Goal: Task Accomplishment & Management: Complete application form

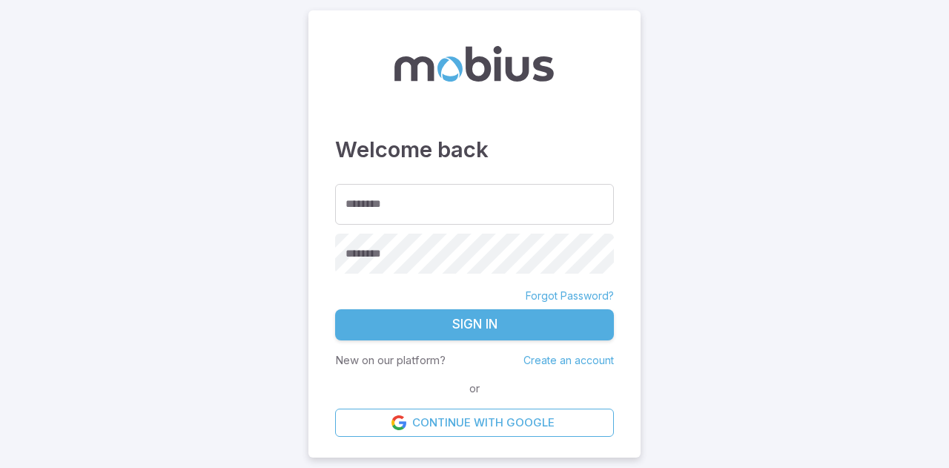
click at [567, 360] on link "Create an account" at bounding box center [569, 360] width 90 height 13
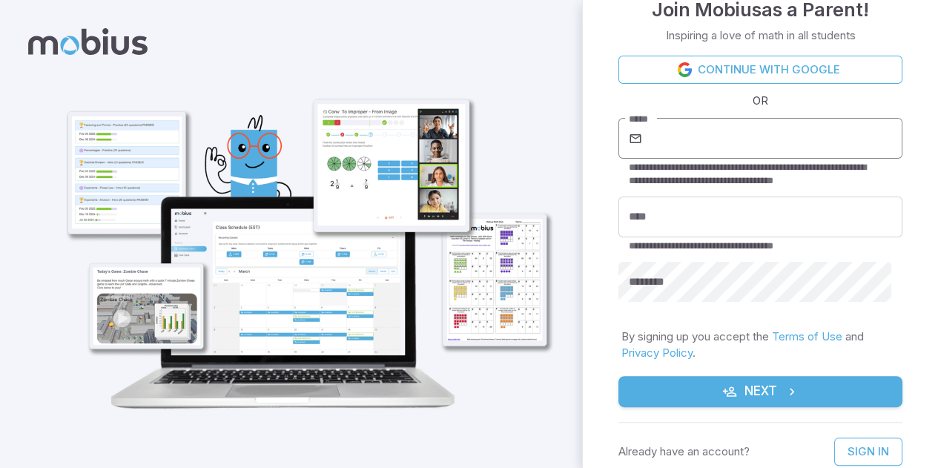
click at [699, 153] on input "*****" at bounding box center [773, 139] width 257 height 42
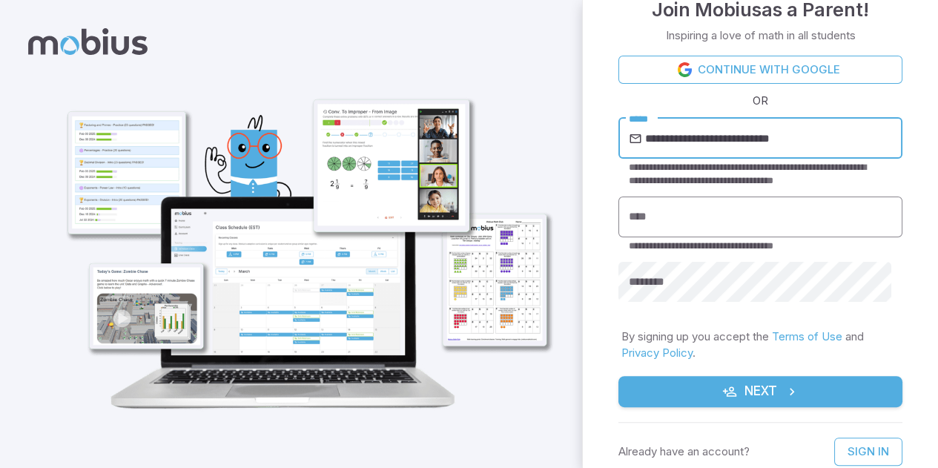
type input "**********"
click at [731, 214] on input "****" at bounding box center [760, 217] width 284 height 41
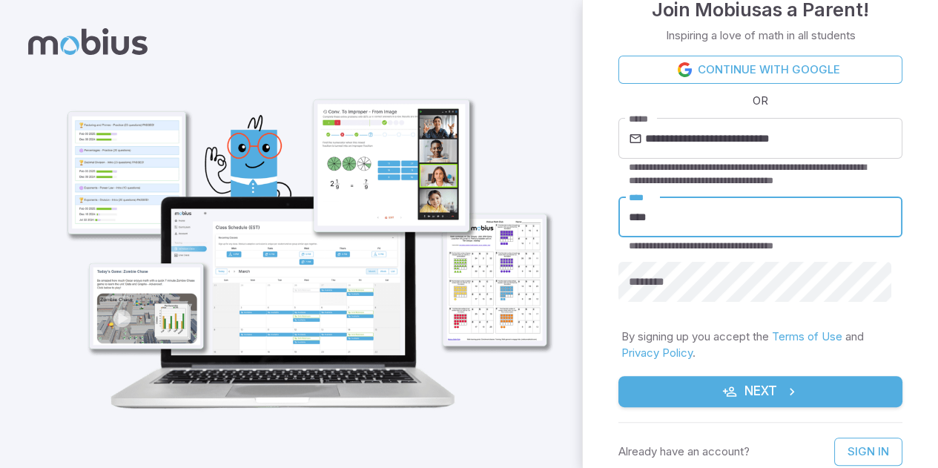
type input "**********"
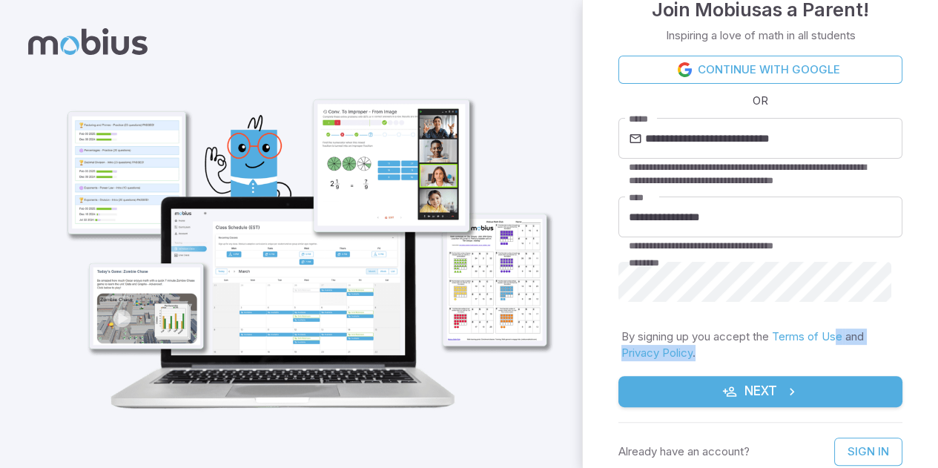
drag, startPoint x: 773, startPoint y: 386, endPoint x: 839, endPoint y: 346, distance: 77.8
click at [839, 346] on p "By signing up you accept the Terms of Use and Privacy Policy ." at bounding box center [760, 344] width 278 height 33
click at [776, 309] on div "**********" at bounding box center [760, 185] width 284 height 259
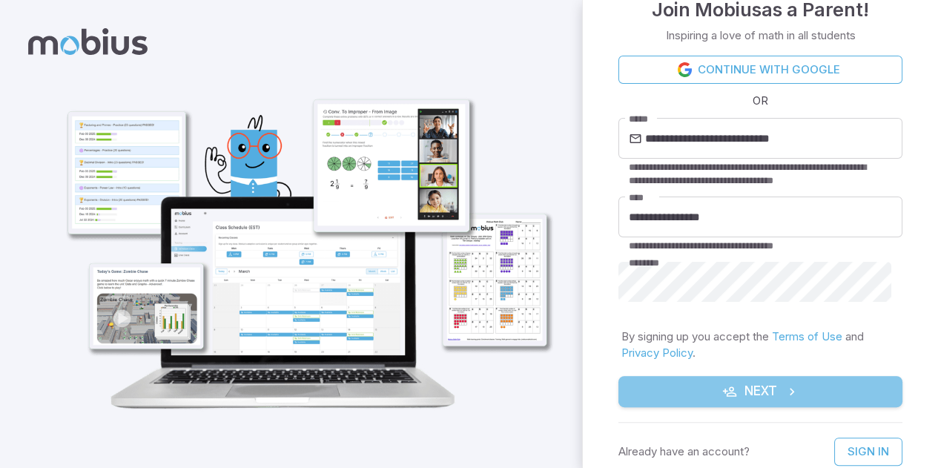
drag, startPoint x: 768, startPoint y: 389, endPoint x: 777, endPoint y: 394, distance: 10.3
drag, startPoint x: 777, startPoint y: 394, endPoint x: 756, endPoint y: 403, distance: 23.6
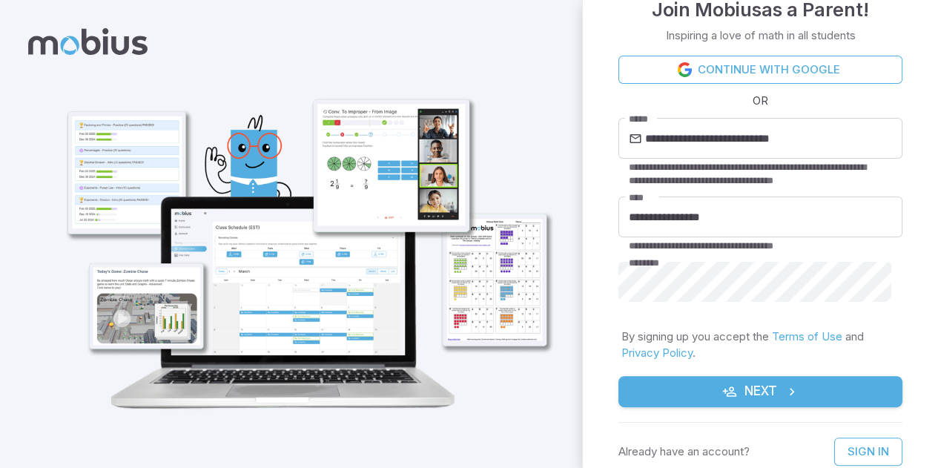
drag, startPoint x: 756, startPoint y: 403, endPoint x: 783, endPoint y: 397, distance: 28.2
click at [785, 397] on icon "submit" at bounding box center [792, 391] width 15 height 15
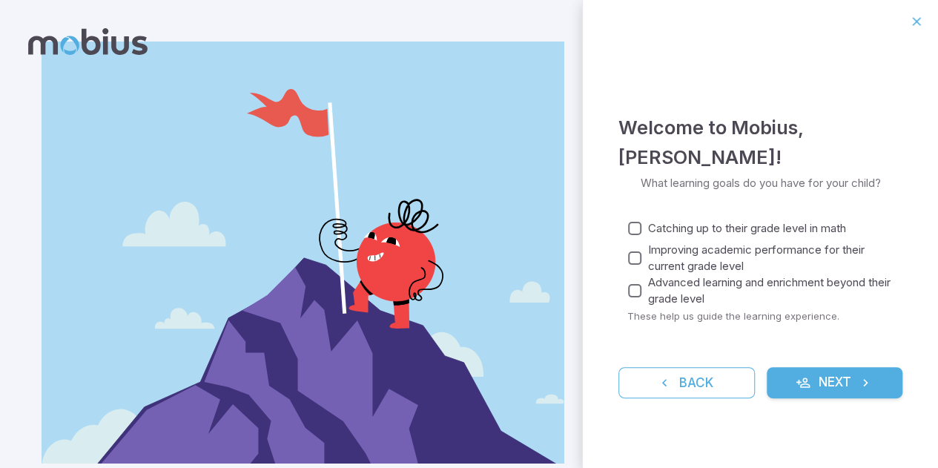
click at [814, 382] on button "Next" at bounding box center [835, 382] width 136 height 31
click at [814, 372] on button "Next" at bounding box center [835, 382] width 136 height 31
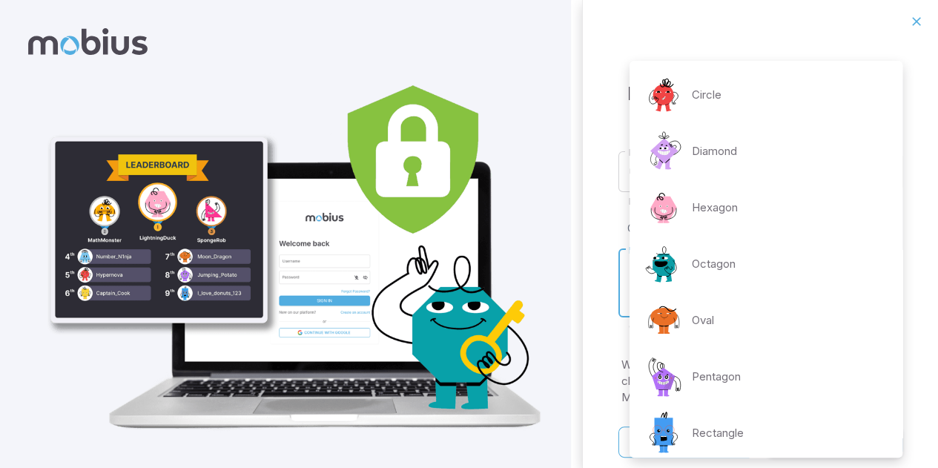
click at [862, 271] on body "**********" at bounding box center [469, 242] width 938 height 485
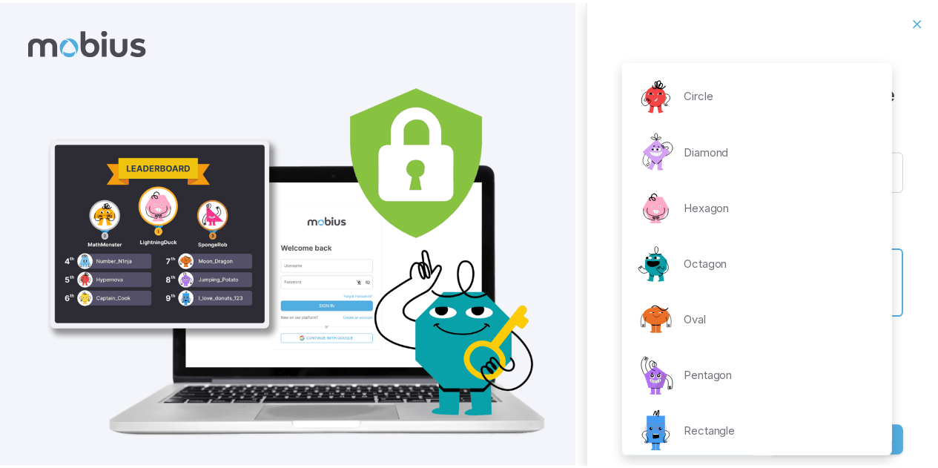
scroll to position [286, 0]
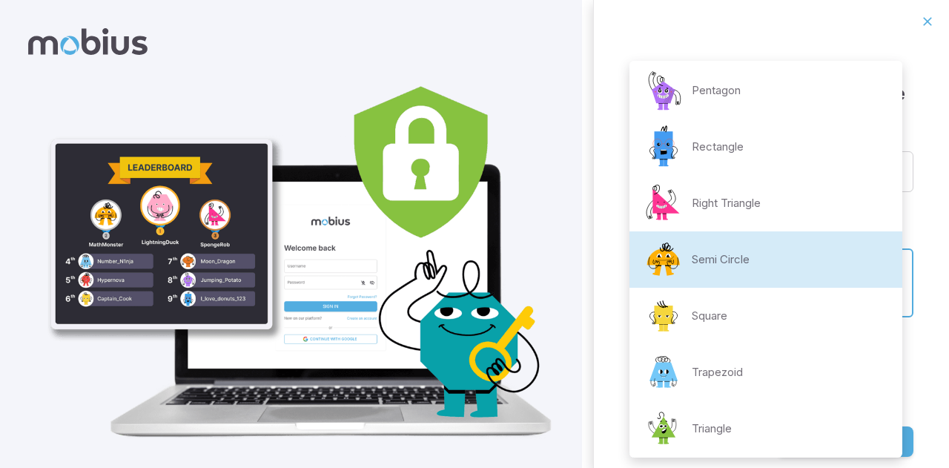
click at [778, 251] on li "Semi Circle" at bounding box center [766, 259] width 273 height 56
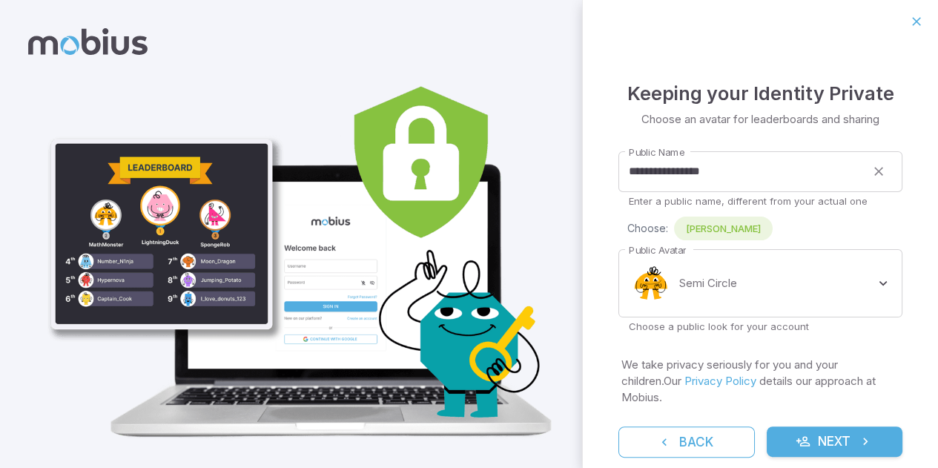
click at [840, 354] on form "**********" at bounding box center [760, 298] width 284 height 318
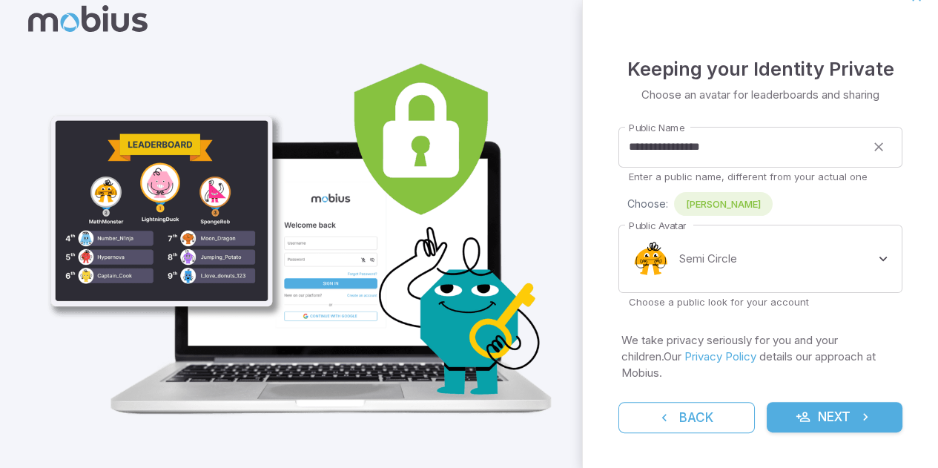
scroll to position [24, 0]
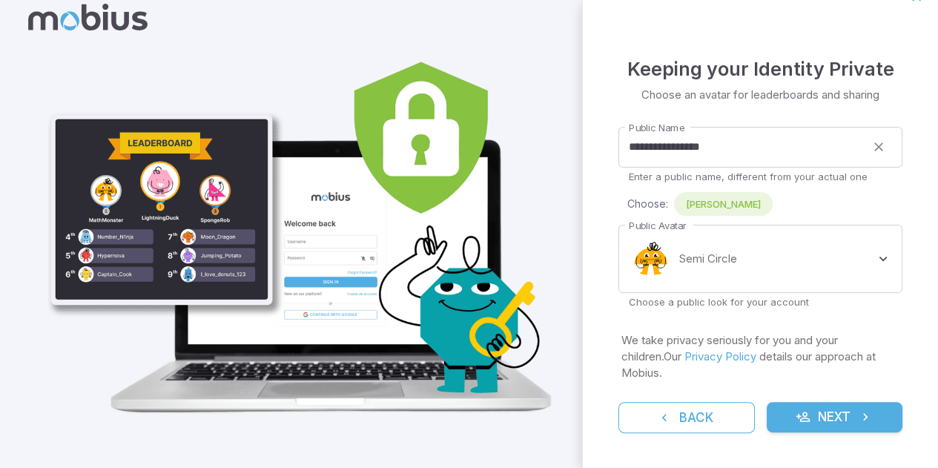
click at [845, 415] on button "Next" at bounding box center [835, 417] width 136 height 31
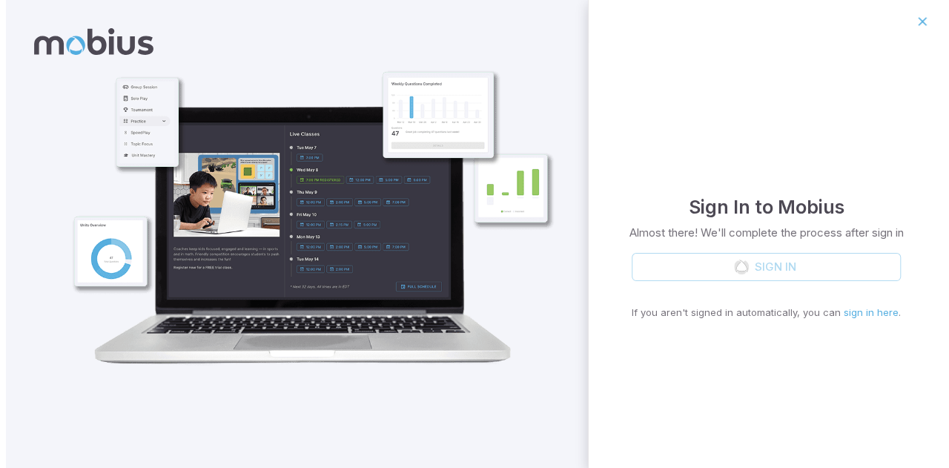
scroll to position [0, 0]
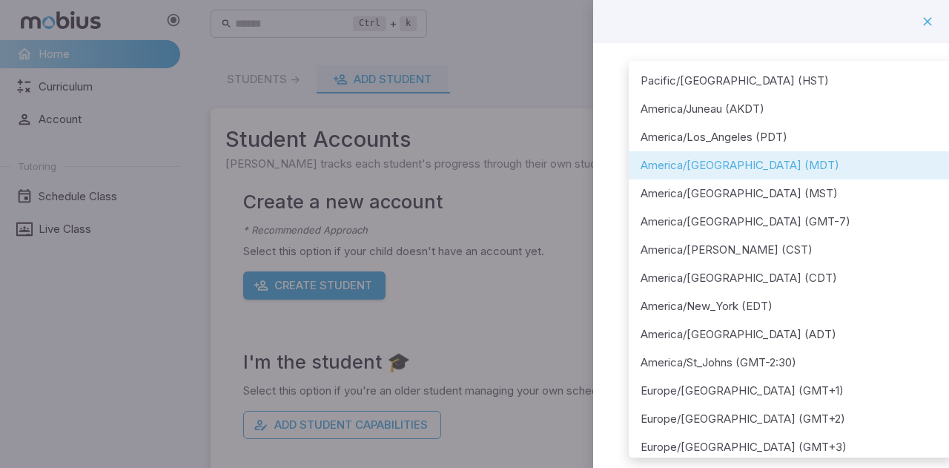
click at [830, 174] on body "**********" at bounding box center [474, 293] width 949 height 587
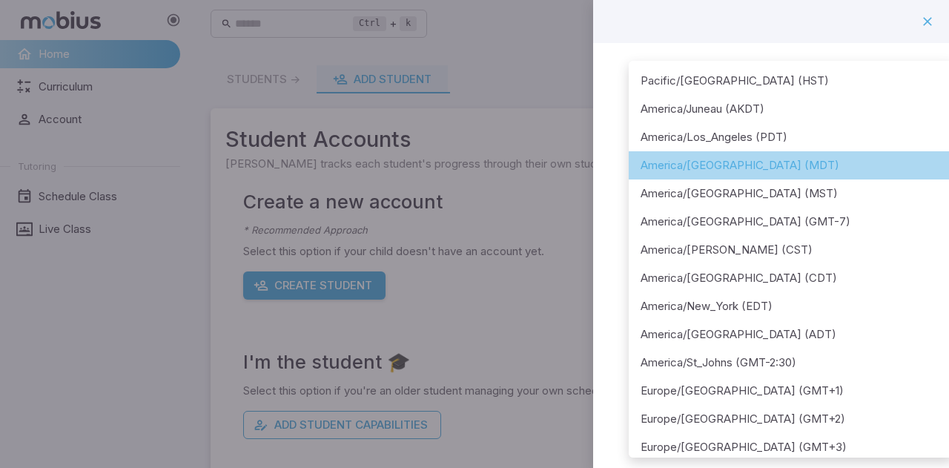
click at [817, 156] on li "America/[GEOGRAPHIC_DATA] (MDT)" at bounding box center [791, 165] width 325 height 28
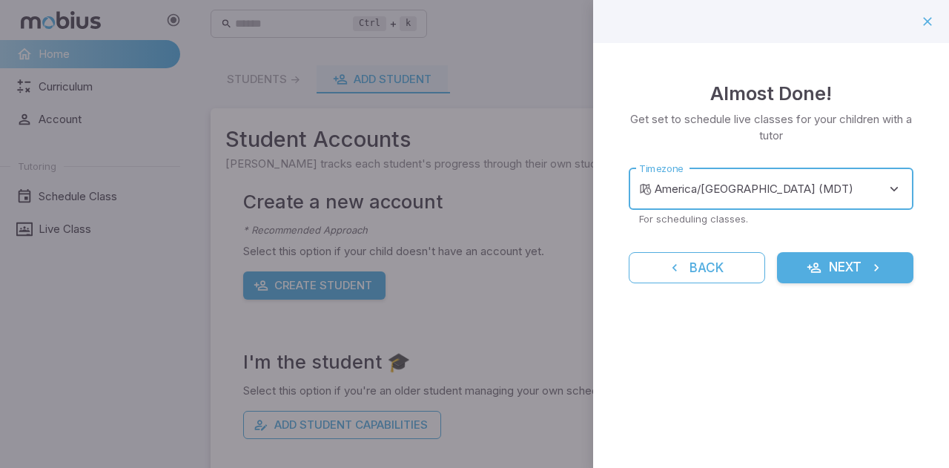
click at [848, 263] on button "Next" at bounding box center [845, 267] width 136 height 31
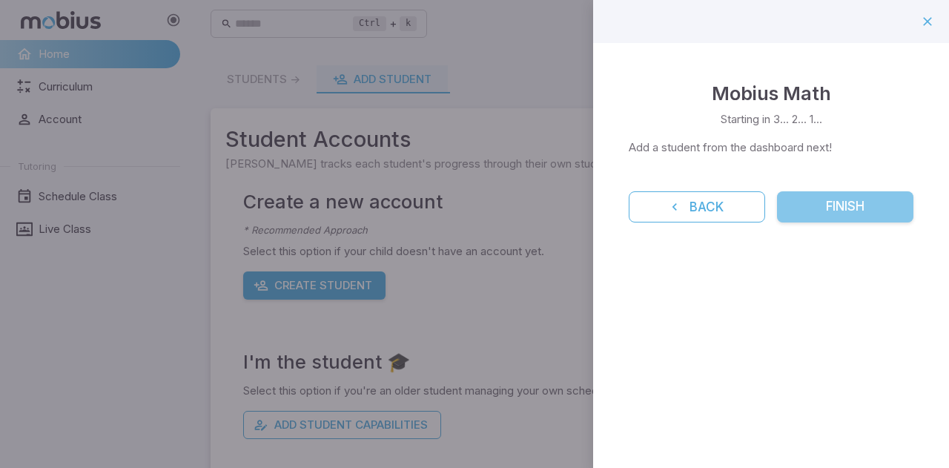
click at [859, 214] on button "Finish" at bounding box center [845, 206] width 136 height 31
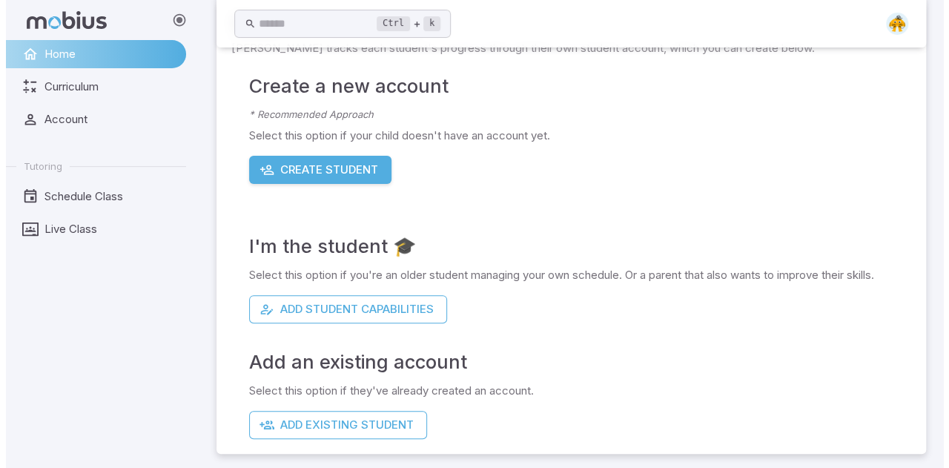
scroll to position [118, 0]
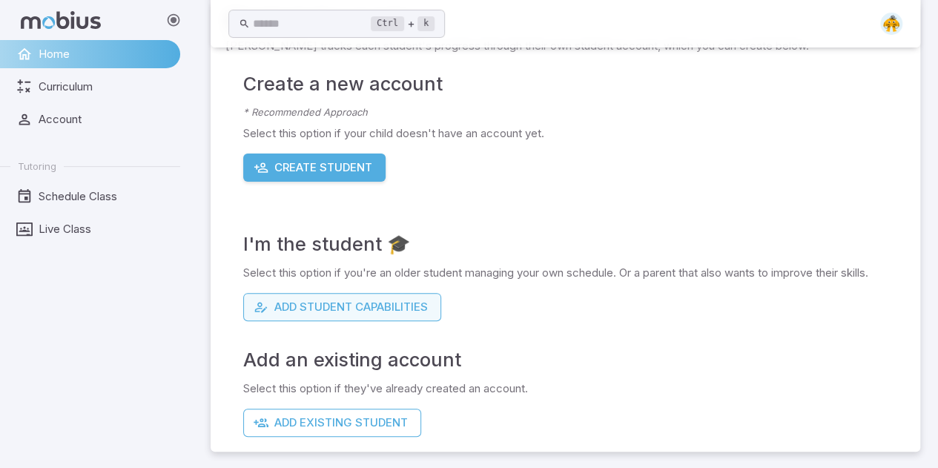
click at [380, 301] on button "Add Student Capabilities" at bounding box center [342, 307] width 198 height 28
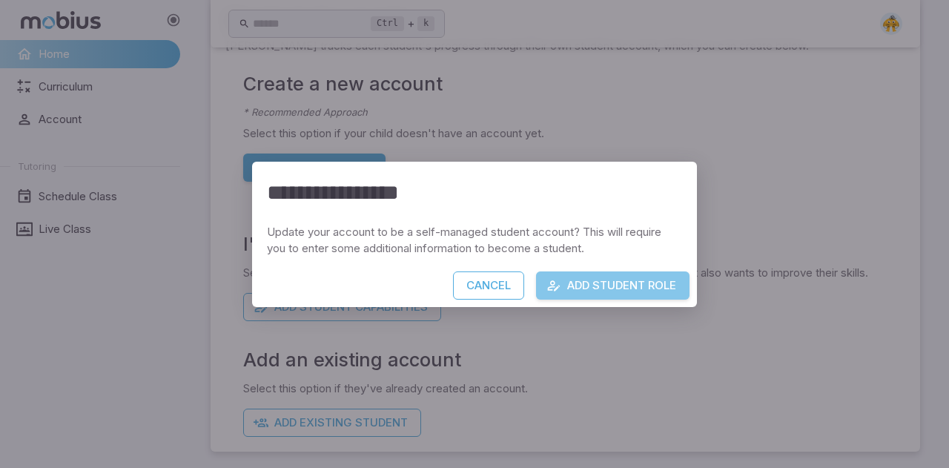
click at [621, 275] on button "Add Student Role" at bounding box center [612, 285] width 153 height 28
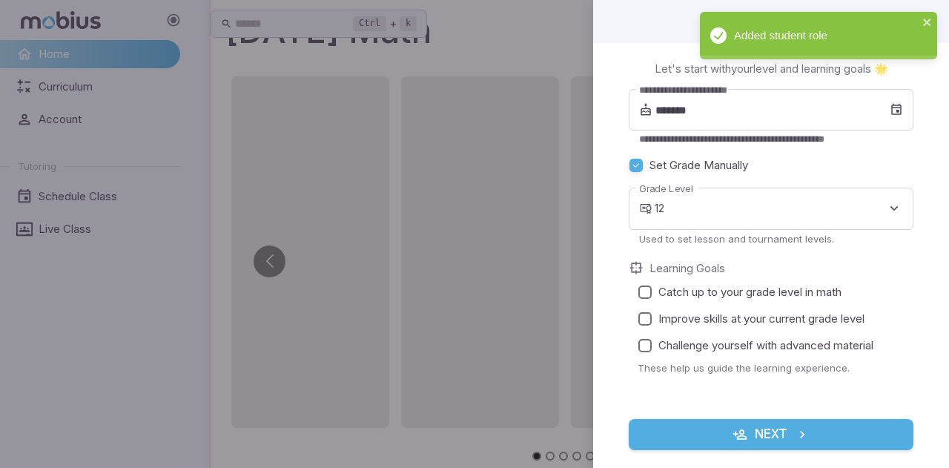
scroll to position [0, 0]
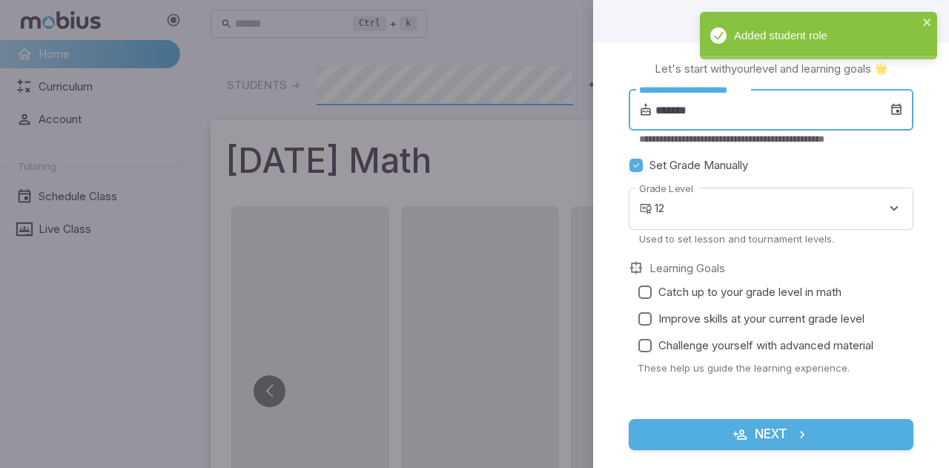
click at [727, 102] on input "*******" at bounding box center [773, 110] width 234 height 42
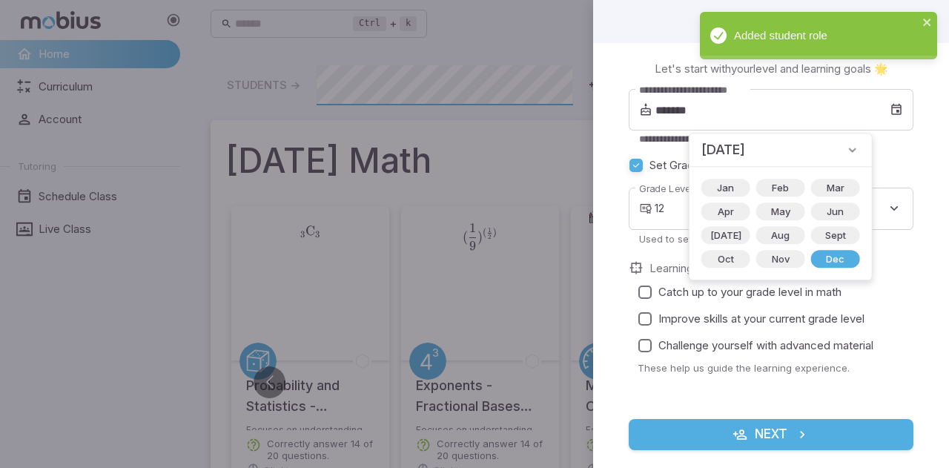
click at [845, 146] on icon at bounding box center [852, 149] width 15 height 15
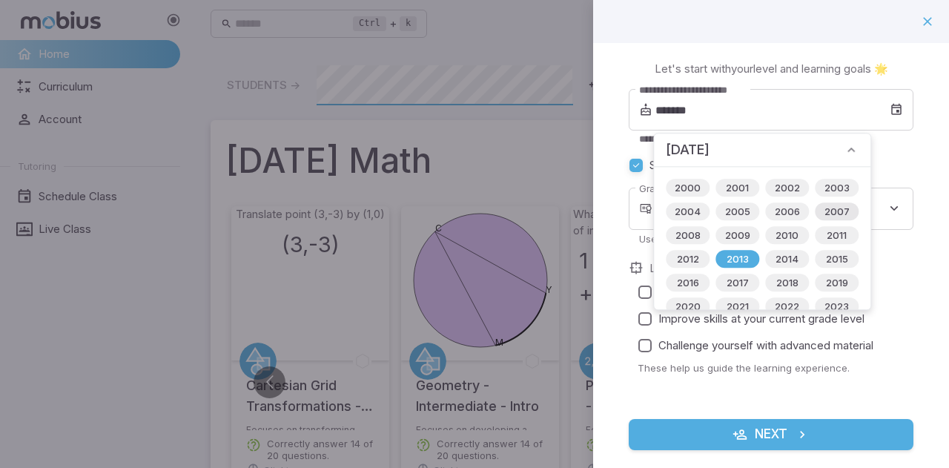
click at [835, 208] on span "2007" at bounding box center [837, 211] width 43 height 15
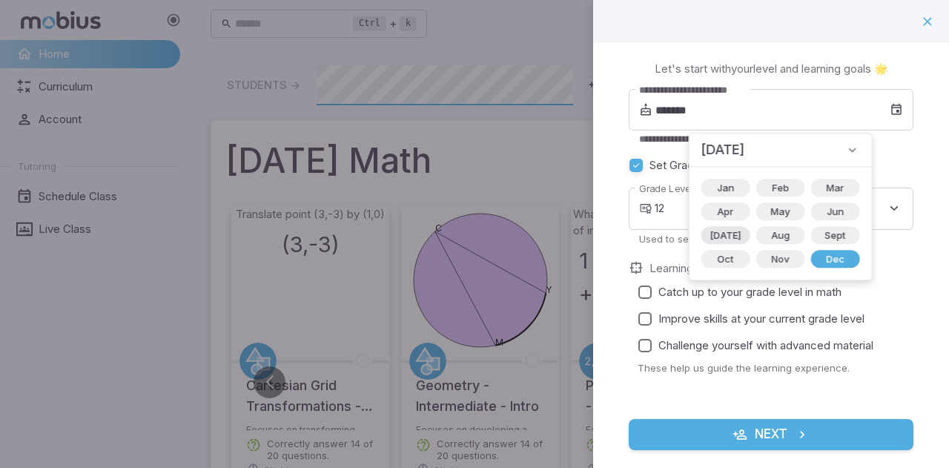
click at [718, 235] on span "[DATE]" at bounding box center [725, 235] width 49 height 15
type input "*******"
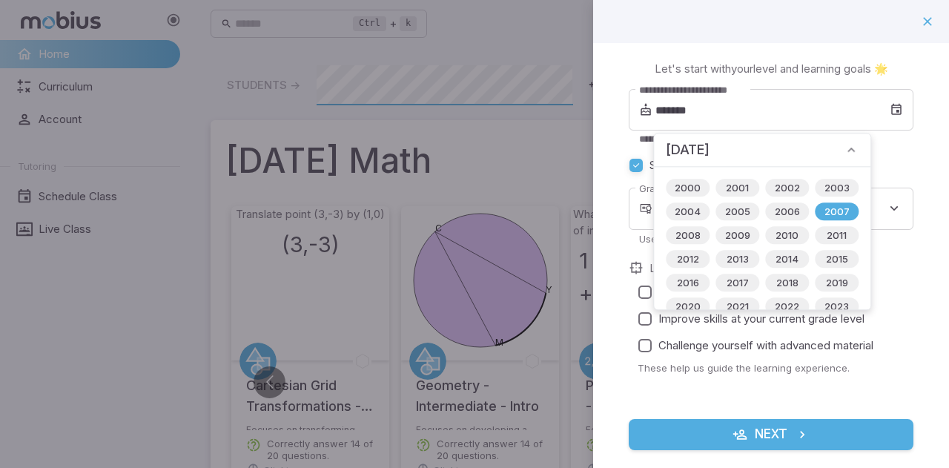
click at [808, 78] on div "**********" at bounding box center [771, 264] width 356 height 443
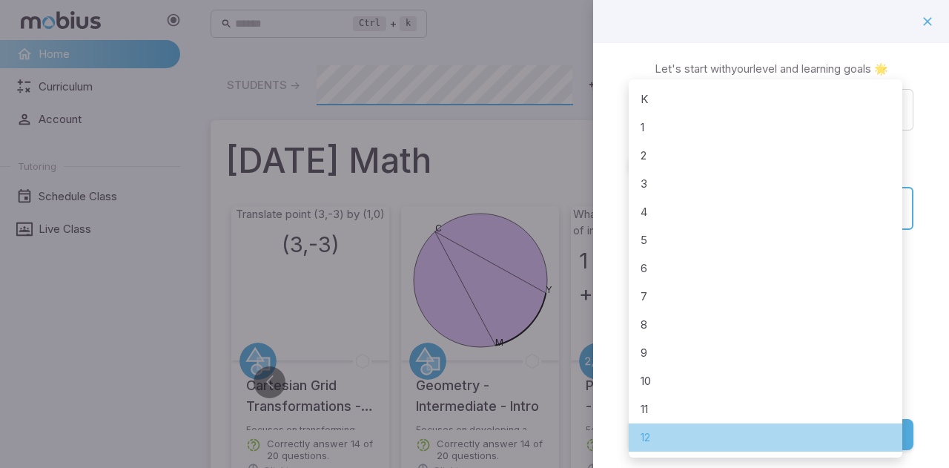
click at [719, 439] on li "12" at bounding box center [766, 437] width 274 height 28
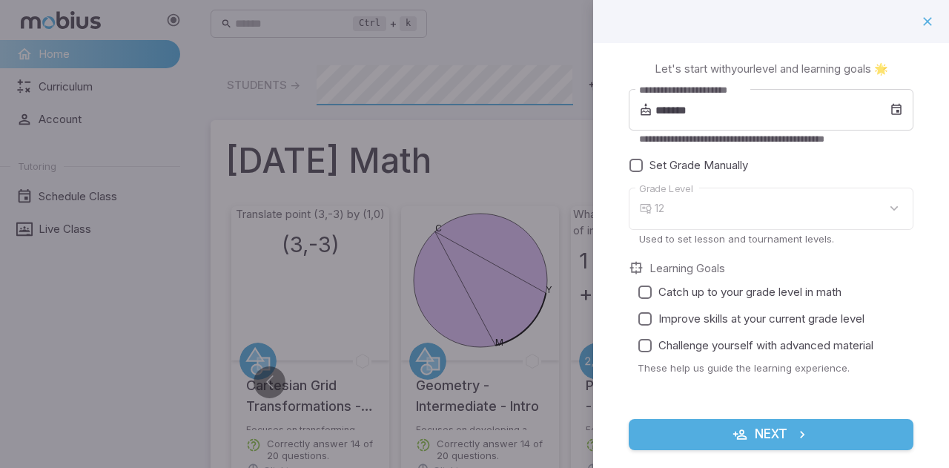
click at [703, 217] on div "12" at bounding box center [784, 209] width 259 height 42
click at [885, 210] on div "12" at bounding box center [784, 209] width 259 height 42
click at [749, 434] on button "Next" at bounding box center [771, 434] width 285 height 31
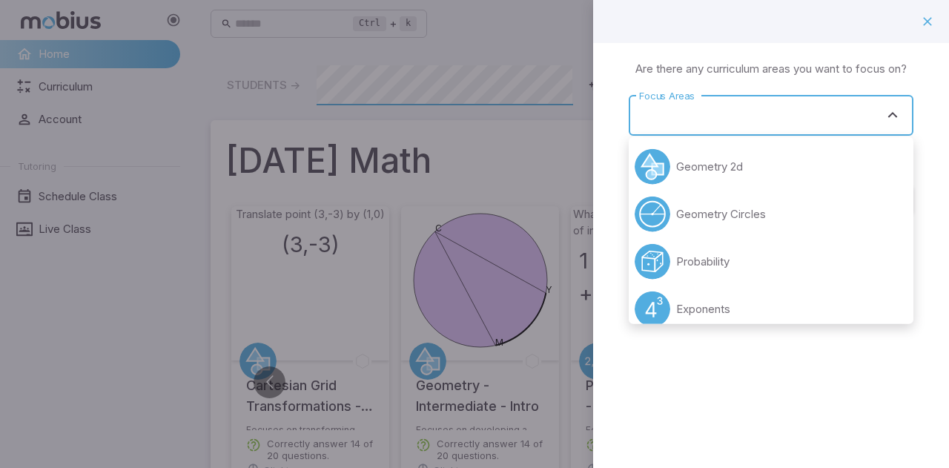
click at [773, 128] on input "Focus Areas" at bounding box center [759, 115] width 249 height 27
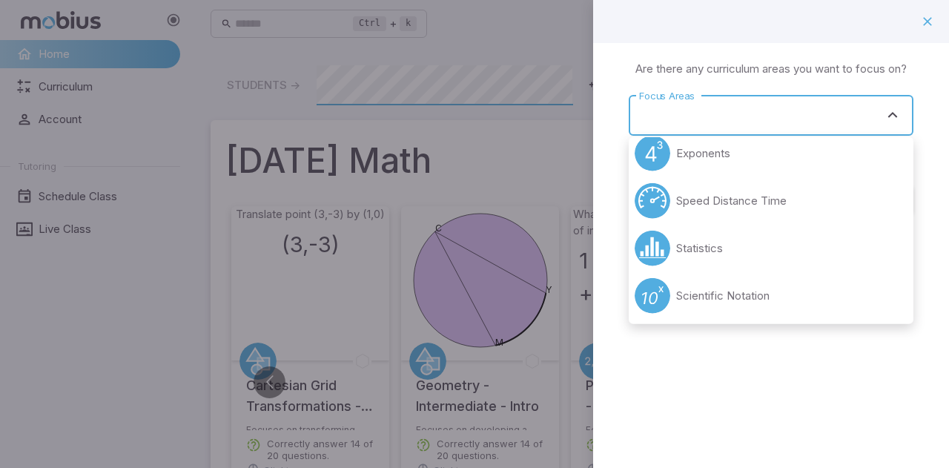
scroll to position [157, 0]
click at [796, 154] on li "Exponents" at bounding box center [771, 151] width 285 height 47
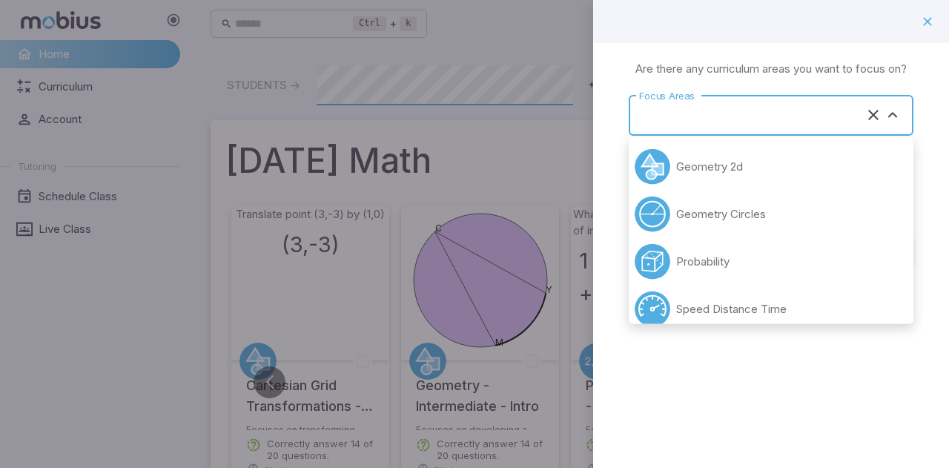
click at [828, 127] on input "Focus Areas" at bounding box center [750, 115] width 230 height 27
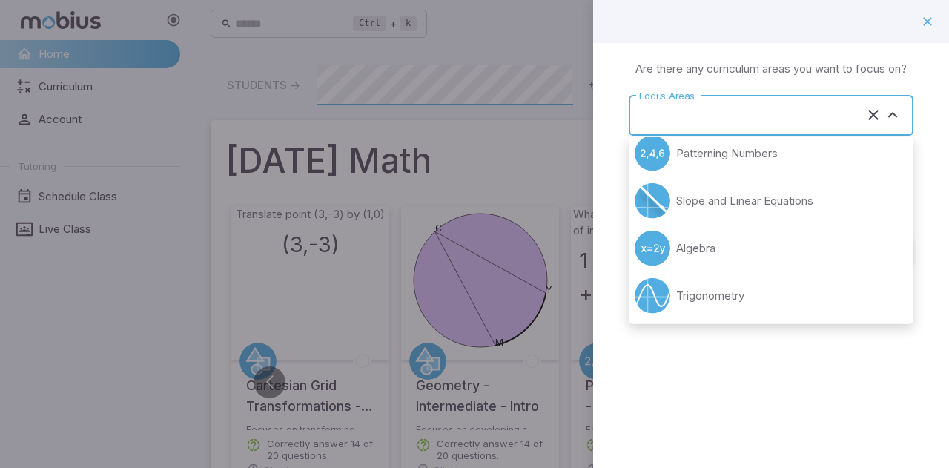
scroll to position [394, 0]
click at [814, 248] on li "Algebra" at bounding box center [771, 247] width 285 height 47
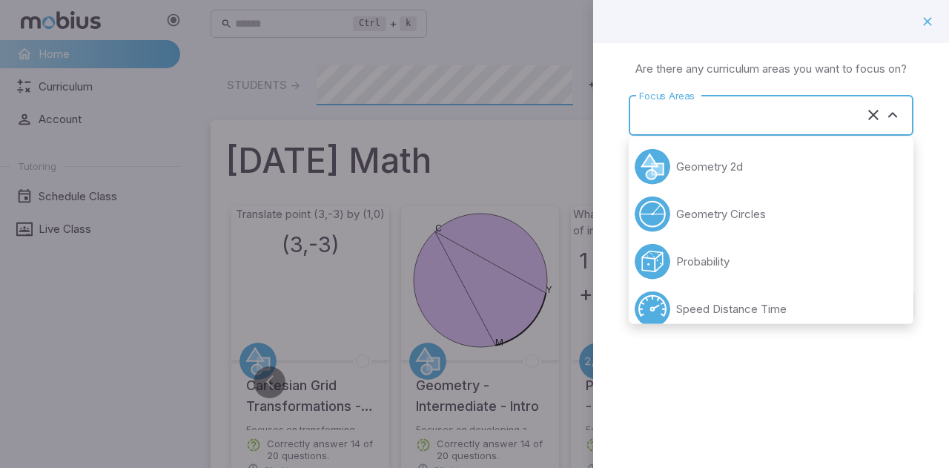
click at [832, 128] on div "Focus Areas" at bounding box center [771, 115] width 285 height 41
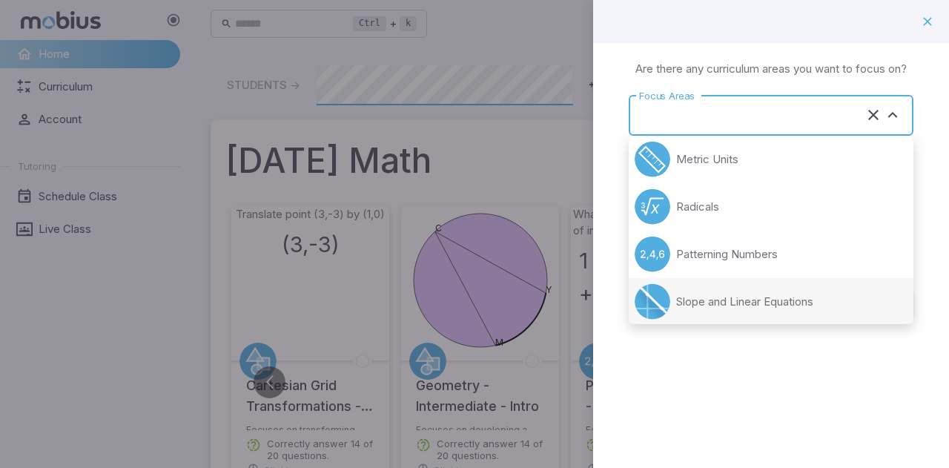
click at [790, 303] on p "Slope and Linear Equations" at bounding box center [744, 302] width 137 height 16
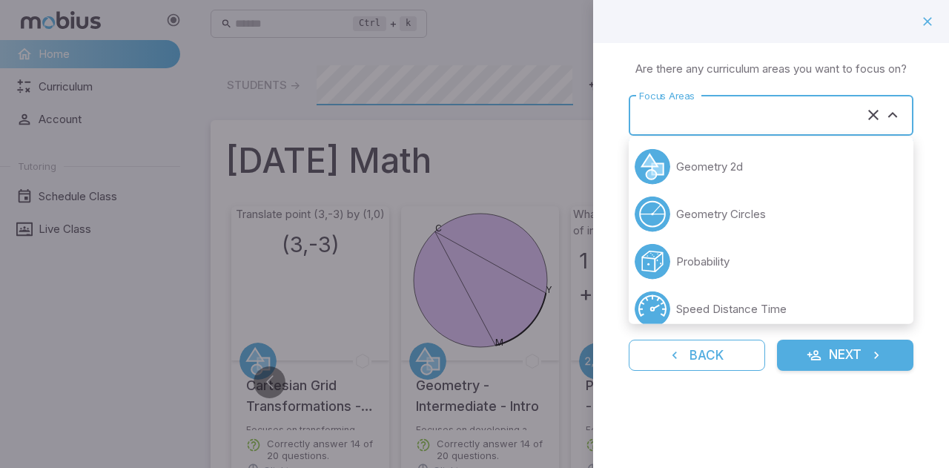
click at [846, 113] on input "Focus Areas" at bounding box center [750, 115] width 230 height 27
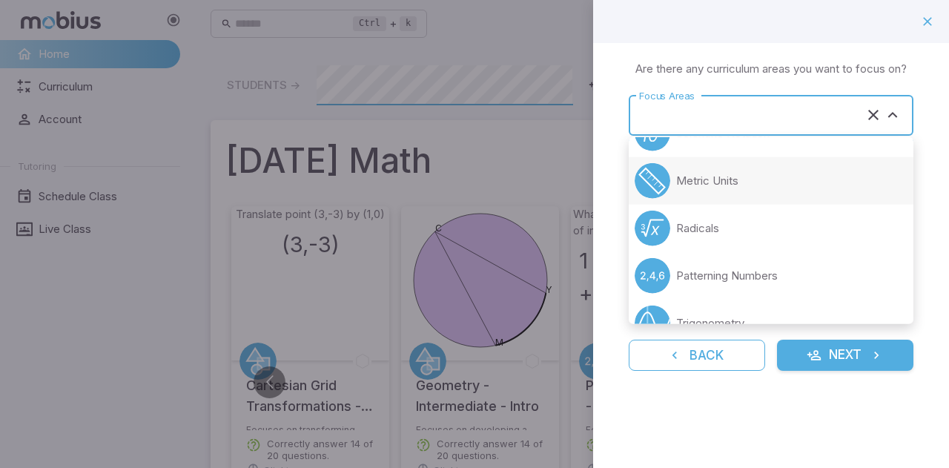
scroll to position [281, 0]
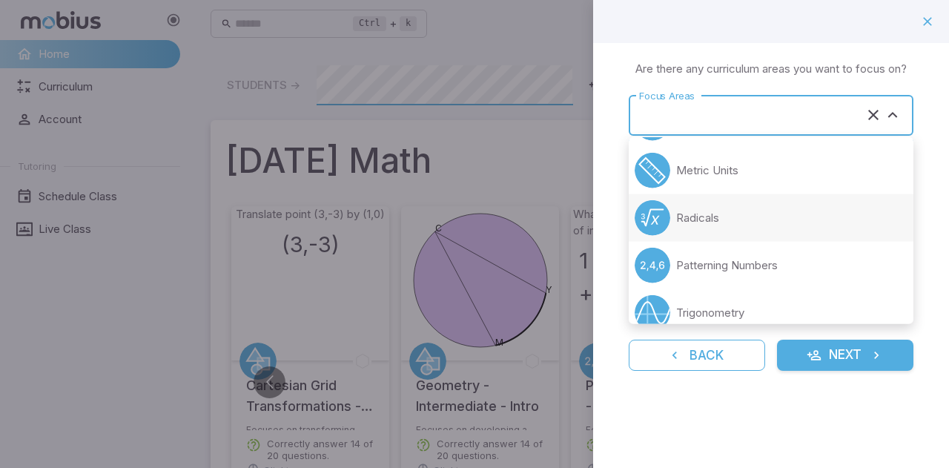
click at [822, 210] on li "Radicals" at bounding box center [771, 217] width 285 height 47
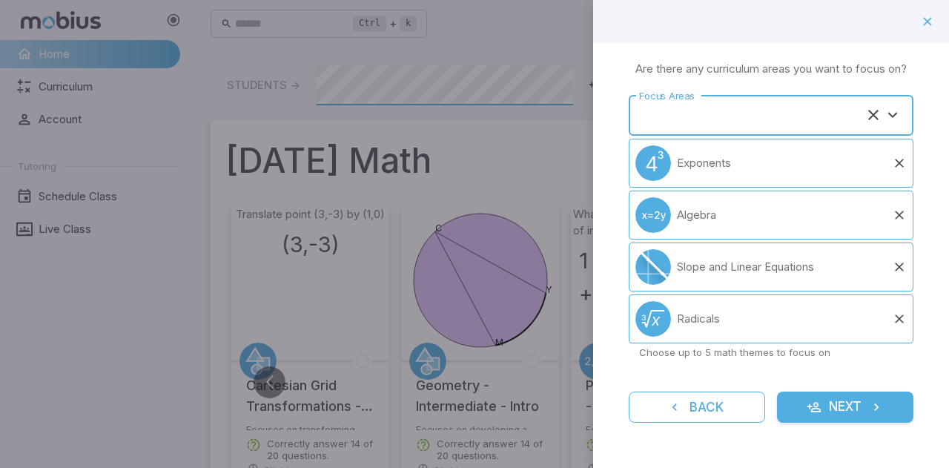
click at [799, 125] on input "Focus Areas" at bounding box center [750, 115] width 230 height 27
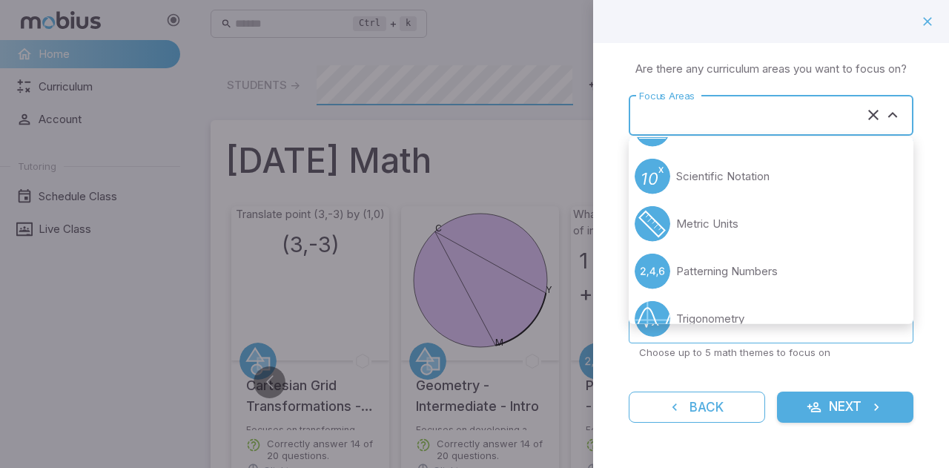
scroll to position [251, 0]
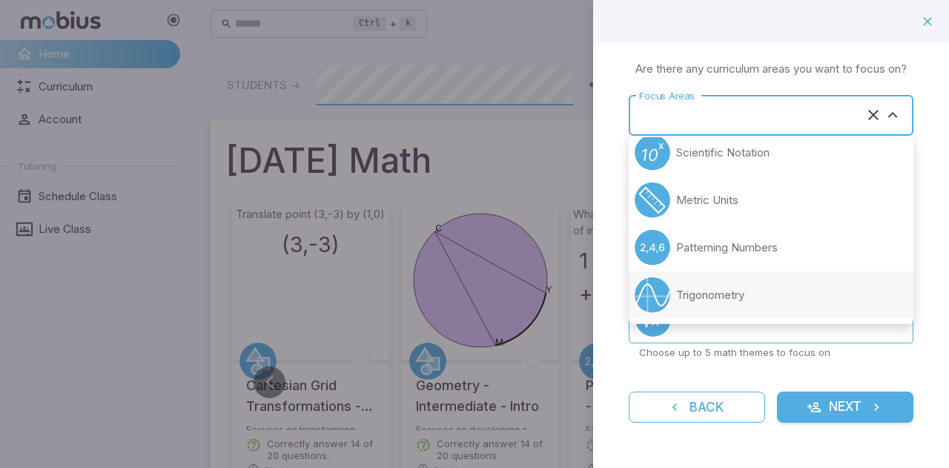
click at [851, 293] on li "Trigonometry" at bounding box center [771, 294] width 285 height 47
type input "**********"
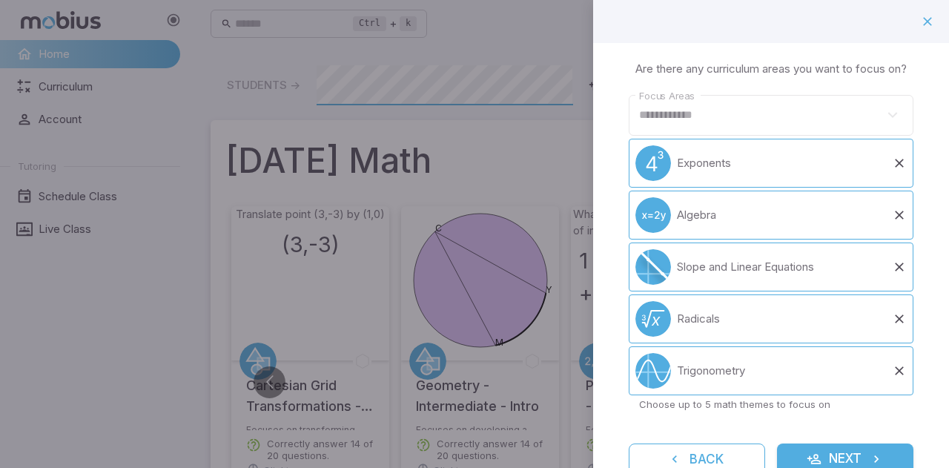
click at [839, 411] on p "Choose up to 5 math themes to focus on" at bounding box center [771, 403] width 264 height 13
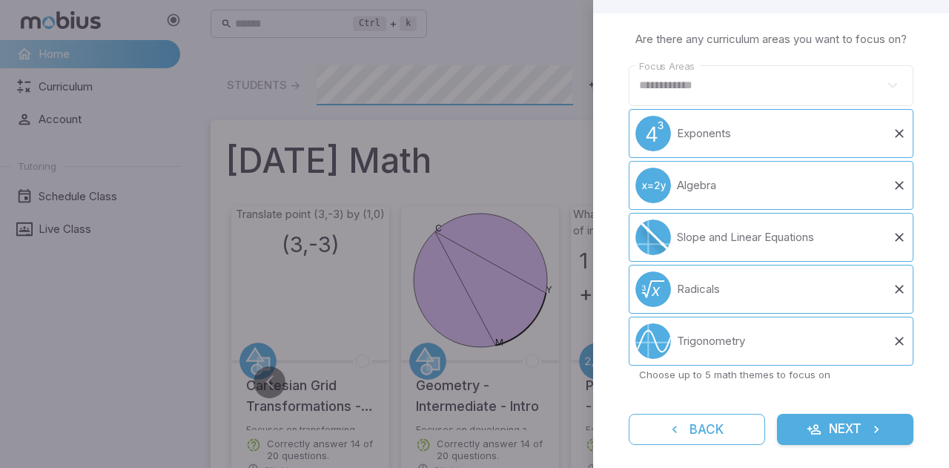
scroll to position [55, 0]
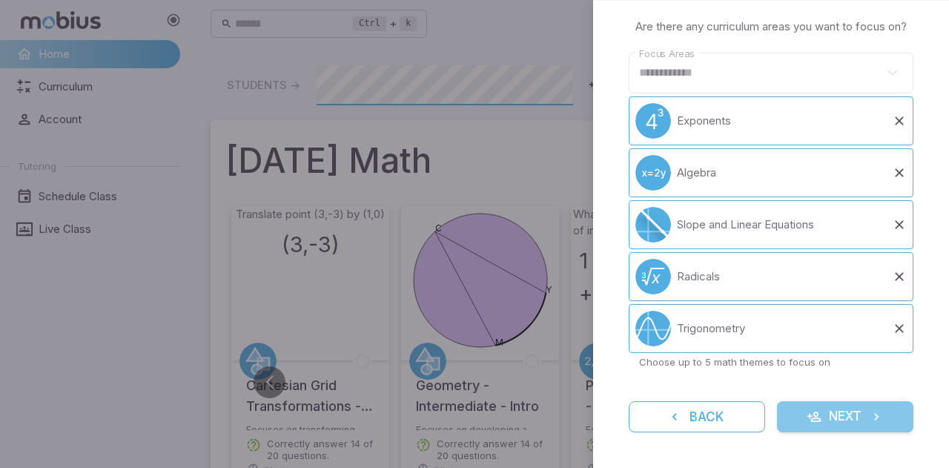
click at [839, 415] on button "Next" at bounding box center [845, 416] width 136 height 31
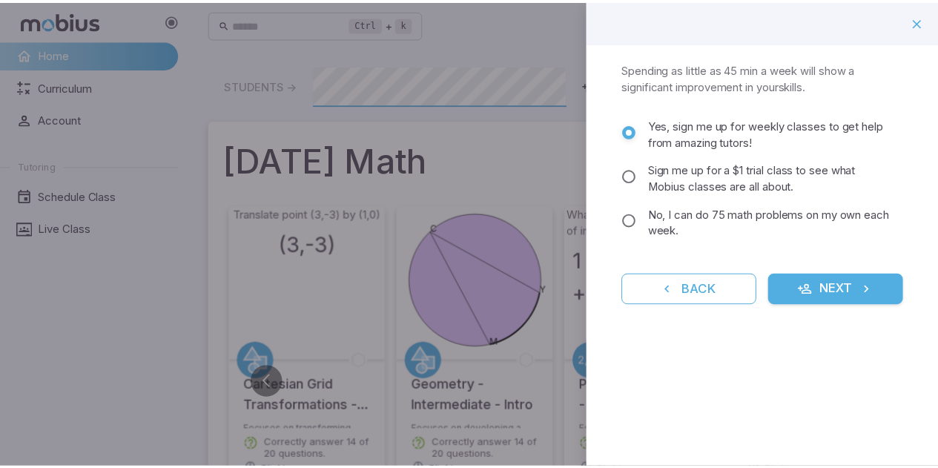
scroll to position [0, 0]
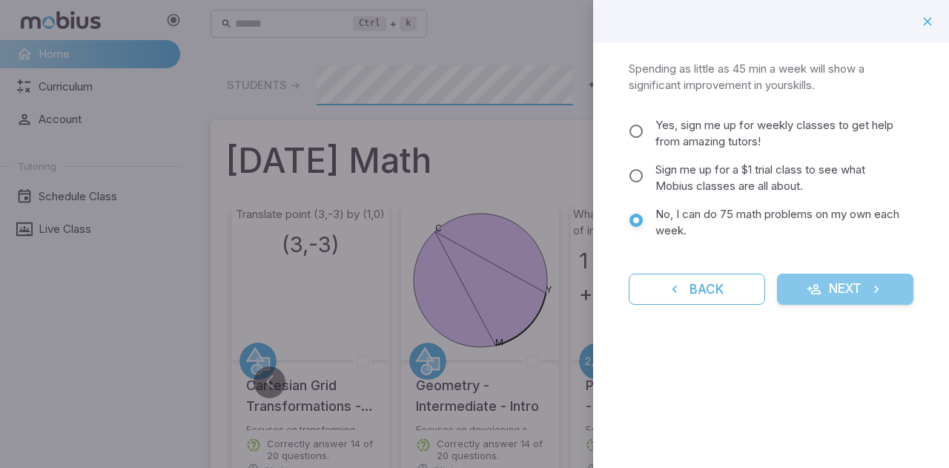
click at [873, 278] on button "Next" at bounding box center [845, 289] width 136 height 31
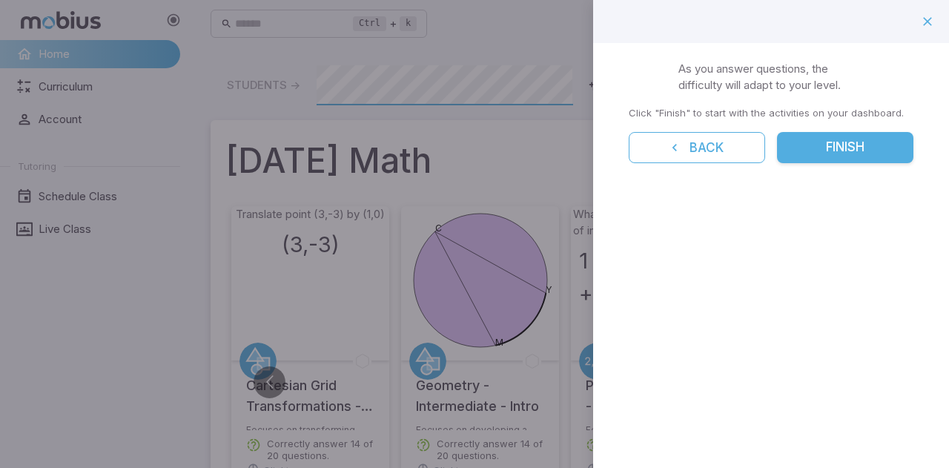
click at [856, 149] on button "Finish" at bounding box center [845, 147] width 136 height 31
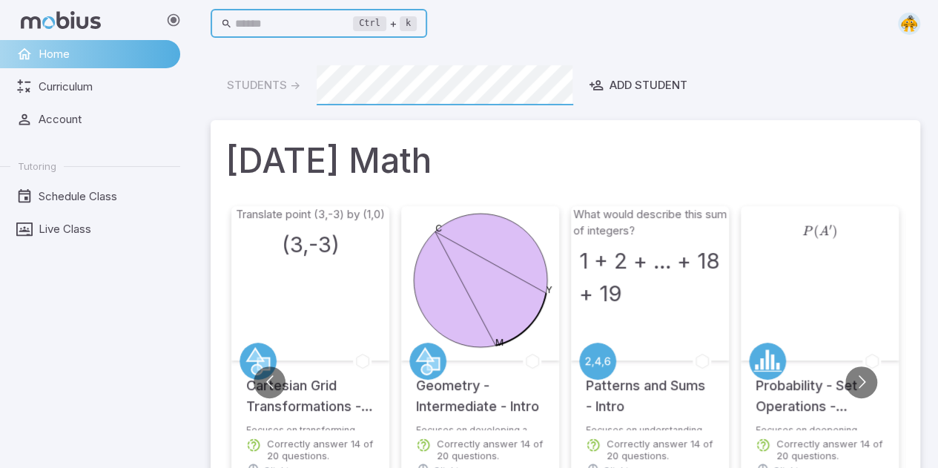
click at [291, 24] on input "text" at bounding box center [294, 24] width 119 height 29
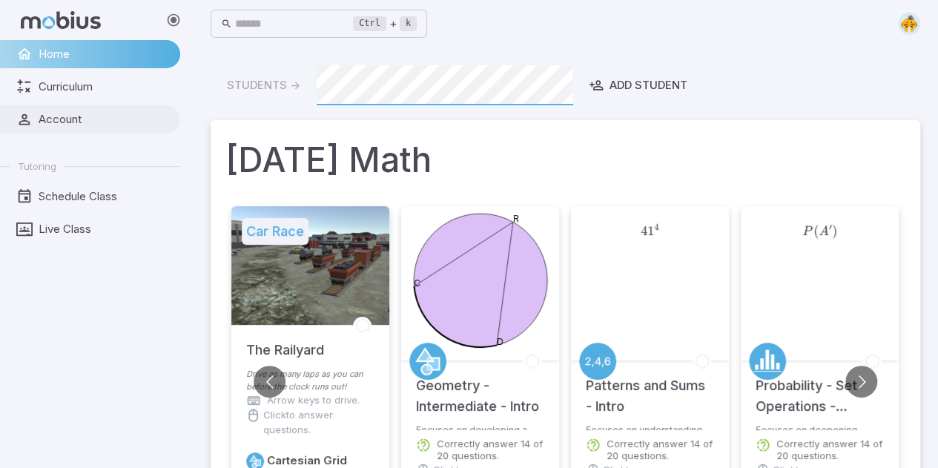
click at [104, 111] on span "Account" at bounding box center [104, 119] width 131 height 16
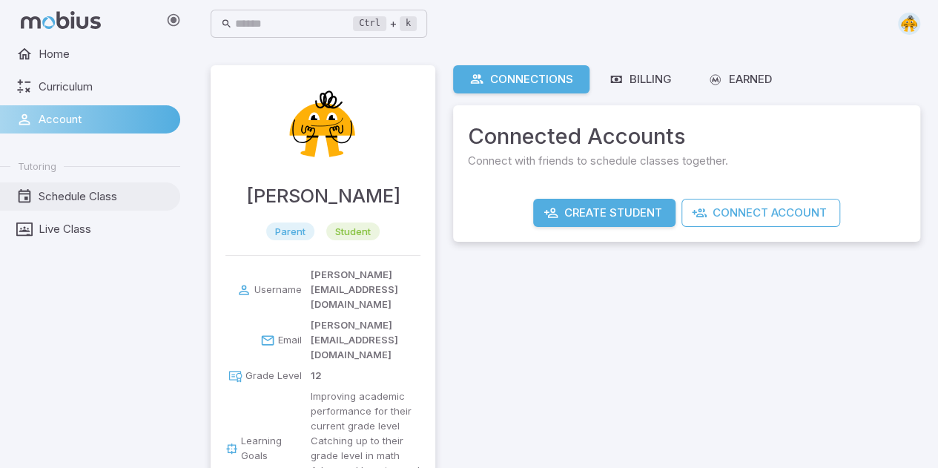
click at [117, 203] on span "Schedule Class" at bounding box center [104, 196] width 131 height 16
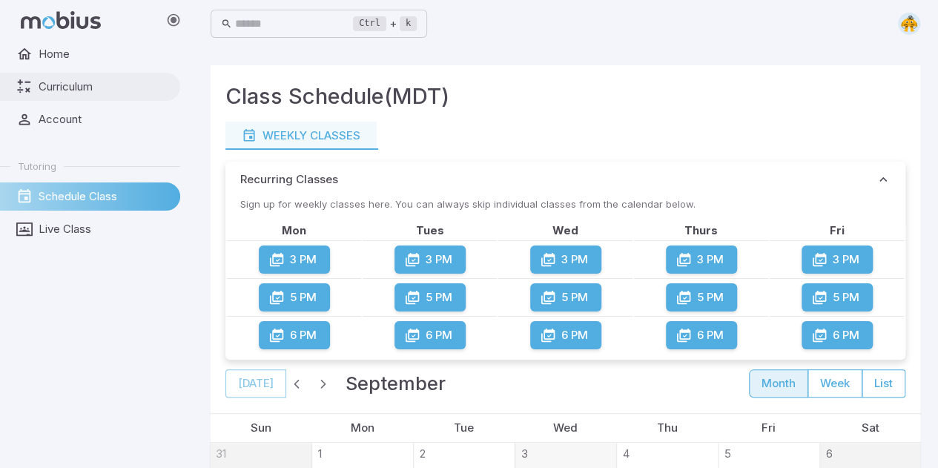
click at [94, 96] on link "Curriculum" at bounding box center [90, 87] width 180 height 28
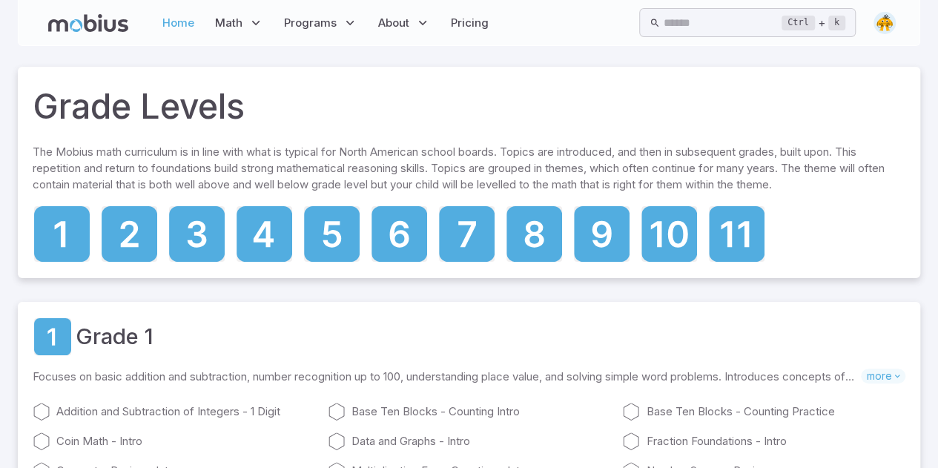
click at [191, 26] on link "Home" at bounding box center [178, 23] width 41 height 34
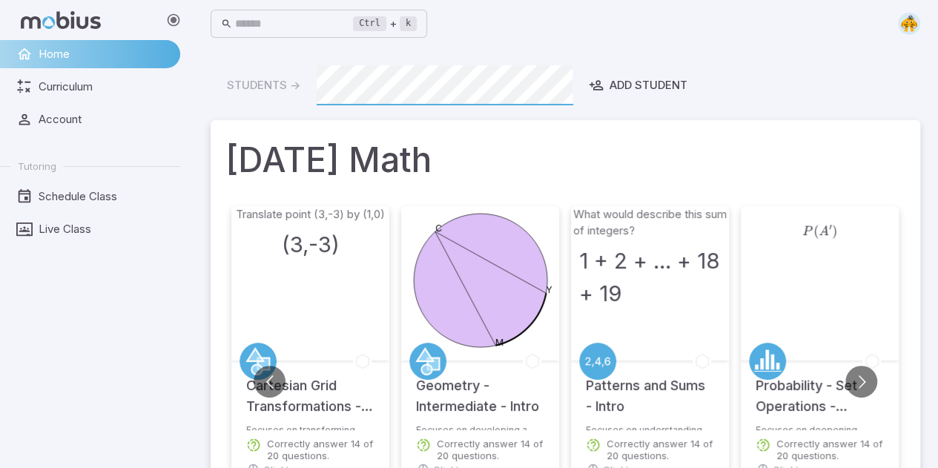
click at [912, 23] on img at bounding box center [909, 24] width 22 height 22
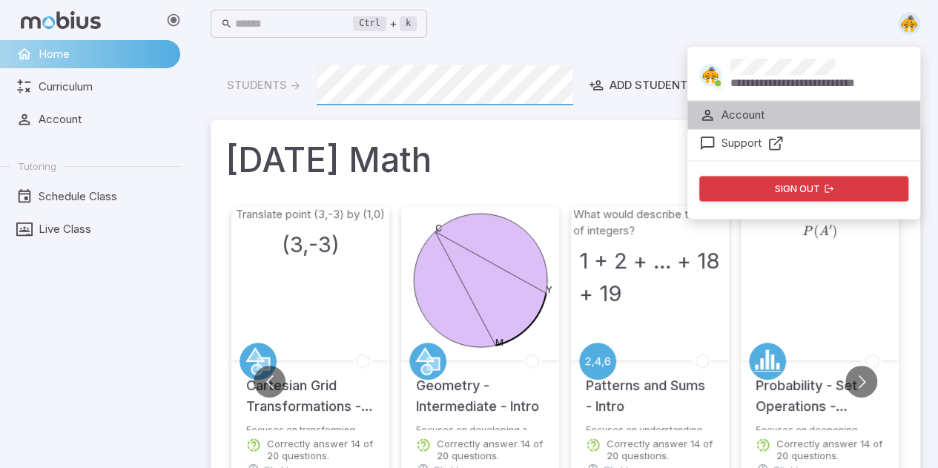
click at [786, 119] on li "Account" at bounding box center [804, 115] width 234 height 28
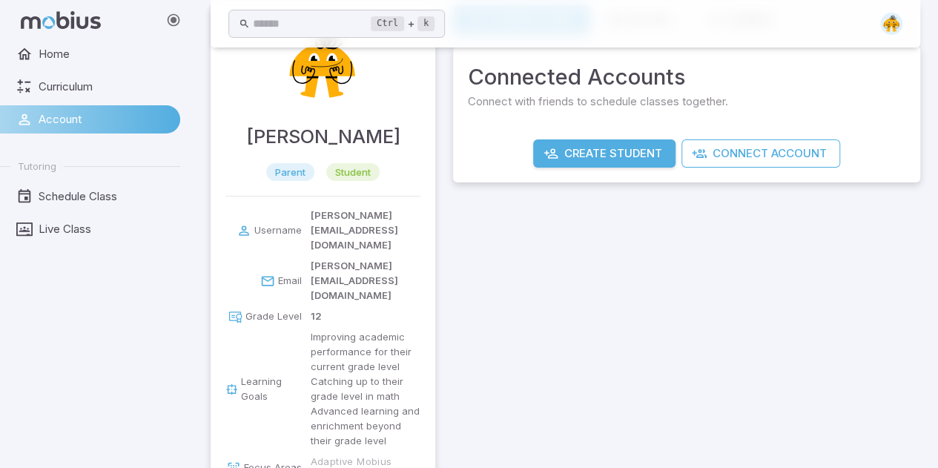
scroll to position [131, 0]
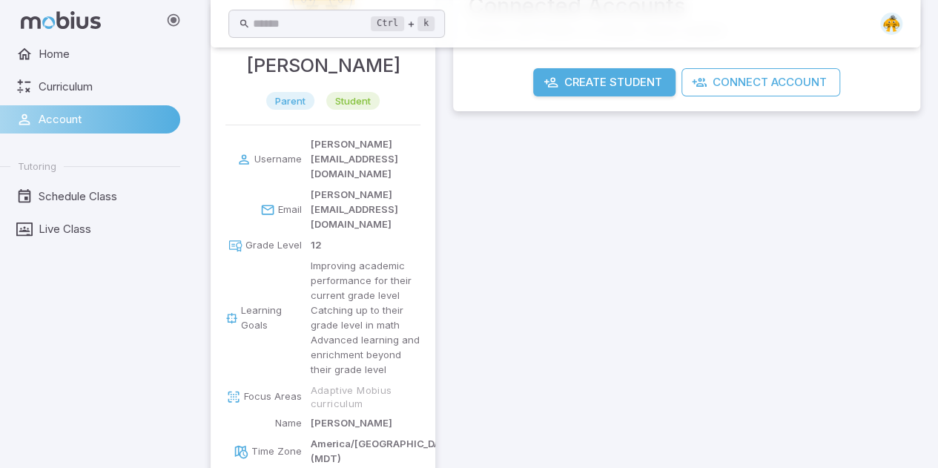
click at [475, 289] on div "Connections Billing Earned Connected Accounts Connect with friends to schedule …" at bounding box center [686, 230] width 467 height 590
